Goal: Information Seeking & Learning: Learn about a topic

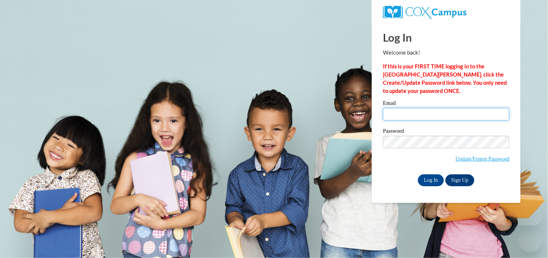
click at [419, 113] on input "Email" at bounding box center [446, 114] width 127 height 13
type input "[EMAIL_ADDRESS][DOMAIN_NAME]"
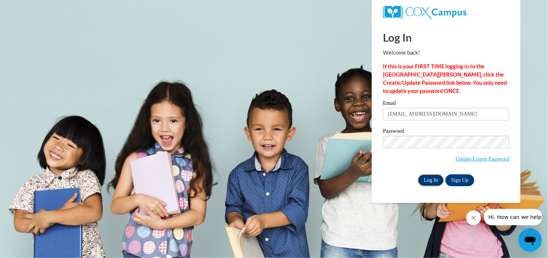
click at [430, 180] on input "Log In" at bounding box center [431, 181] width 26 height 12
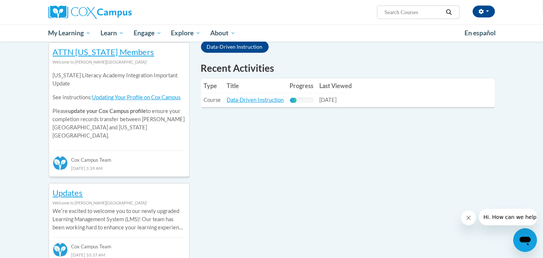
scroll to position [127, 0]
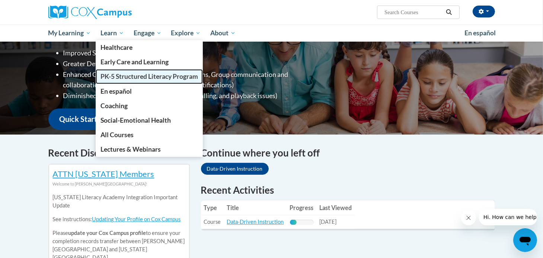
click at [127, 76] on span "PK-5 Structured Literacy Program" at bounding box center [148, 77] width 97 height 8
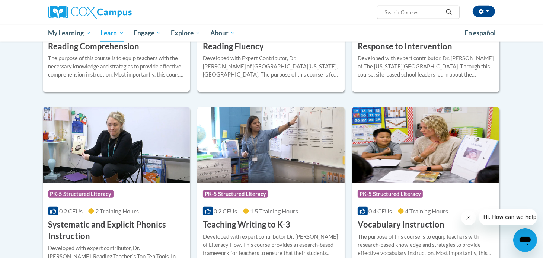
scroll to position [796, 0]
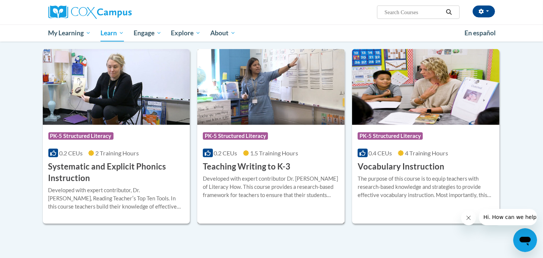
click at [246, 134] on span "PK-5 Structured Literacy" at bounding box center [235, 135] width 65 height 7
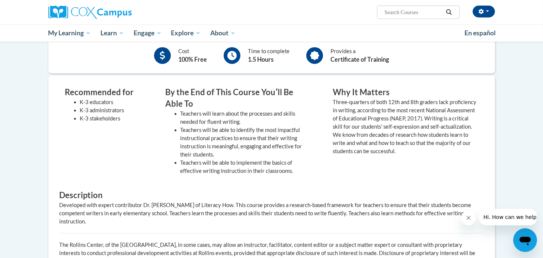
scroll to position [58, 0]
